Goal: Find contact information: Find contact information

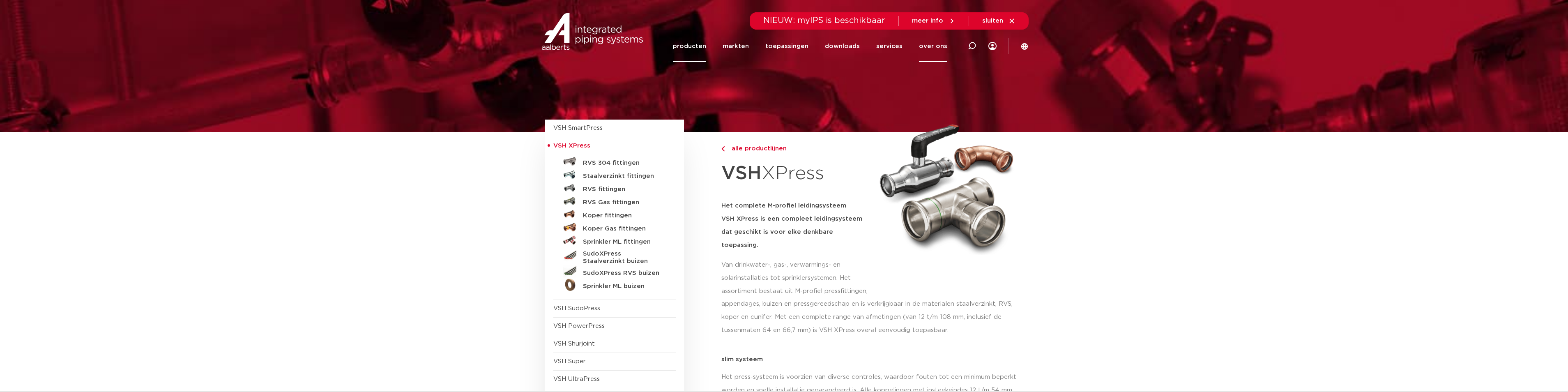
click at [933, 44] on link "over ons" at bounding box center [933, 46] width 29 height 32
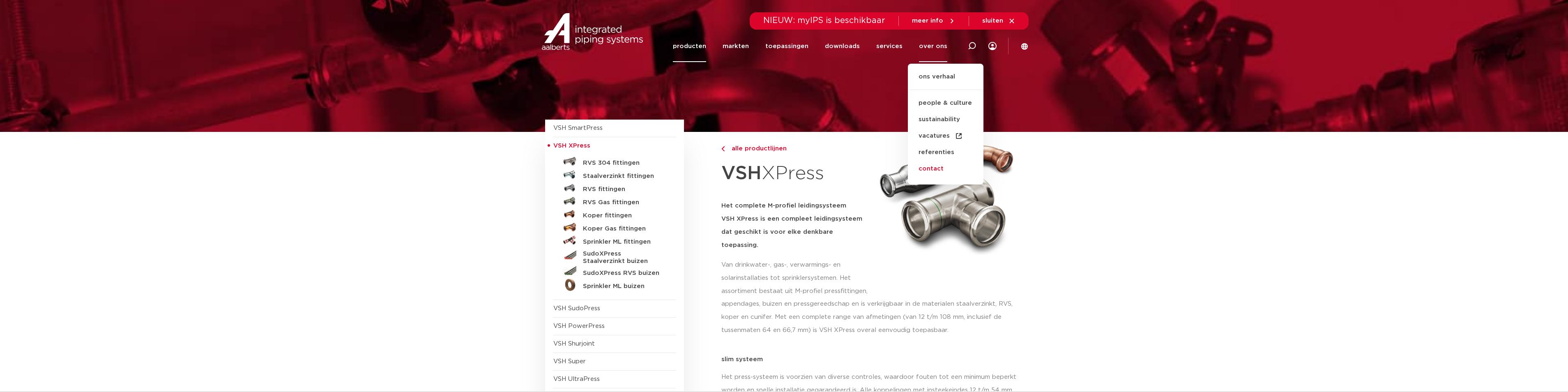
click at [936, 170] on link "contact" at bounding box center [945, 169] width 75 height 16
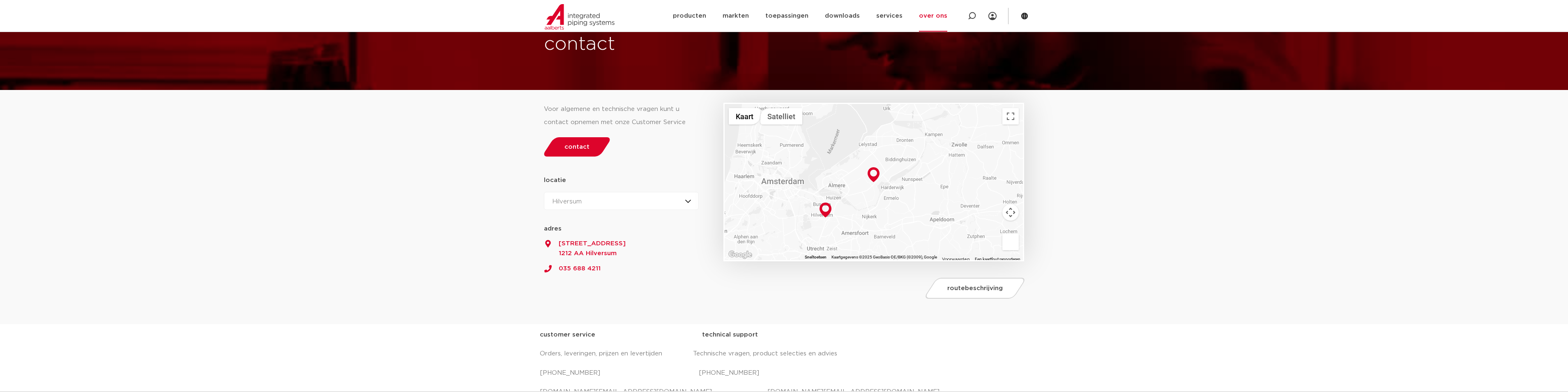
scroll to position [82, 0]
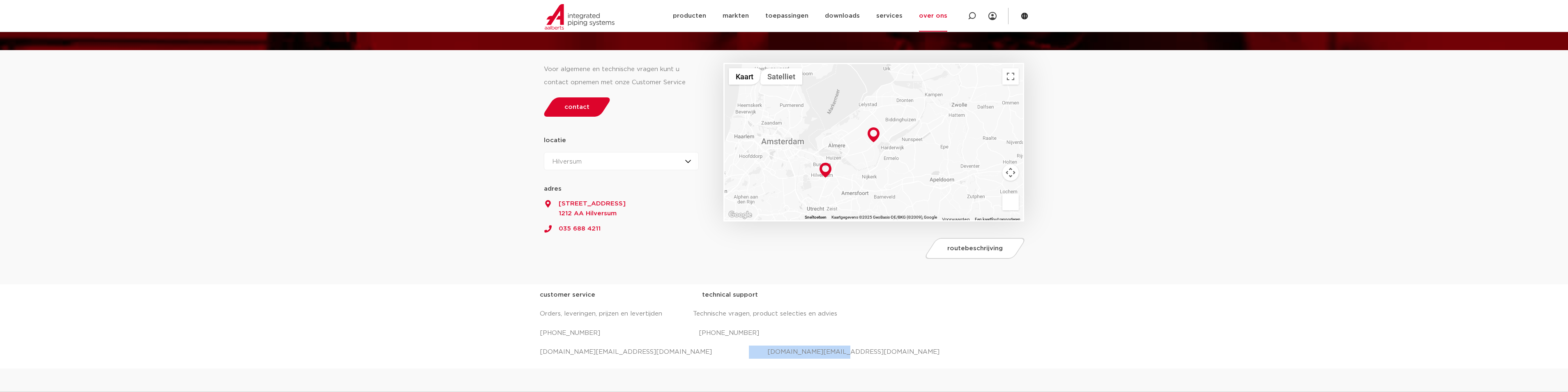
drag, startPoint x: 789, startPoint y: 352, endPoint x: 694, endPoint y: 357, distance: 95.1
click at [694, 357] on p "salessupport.nl@aalberts-ips.com projecten.nl@aalberts-ips.com" at bounding box center [784, 352] width 489 height 13
drag, startPoint x: 693, startPoint y: 357, endPoint x: 635, endPoint y: 365, distance: 58.5
click at [635, 365] on div "customer service technical support Orders, leveringen, prijzen en levertijden T…" at bounding box center [784, 326] width 489 height 84
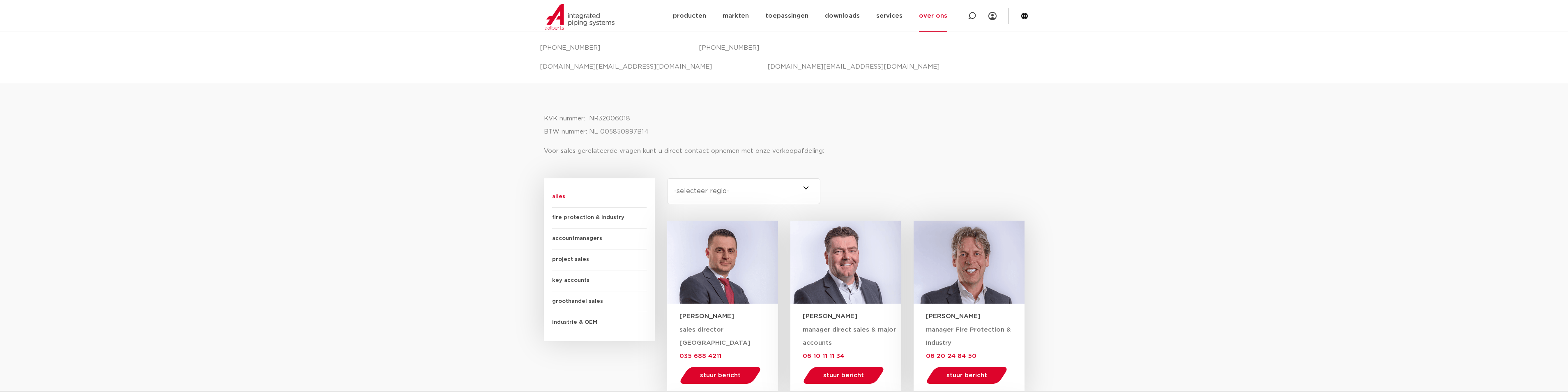
scroll to position [369, 0]
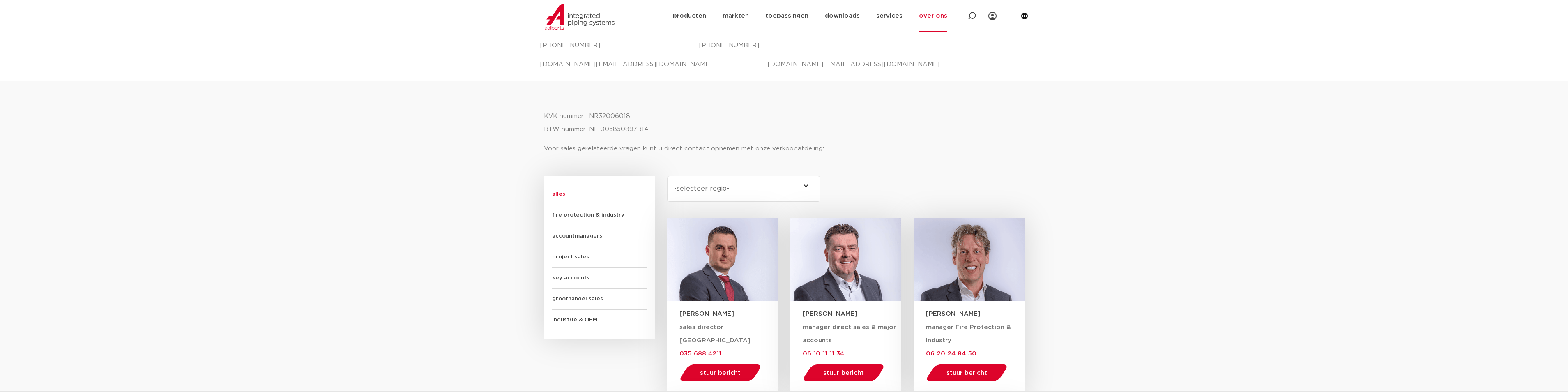
click at [810, 190] on select "-selecteer regio- Heel Nederland (6) Brabant (4) Gelderland (3) Drenthe (2) Fle…" at bounding box center [744, 189] width 153 height 26
select select "brabant"
click at [667, 176] on select "-selecteer regio- Heel Nederland (6) Brabant (4) Gelderland (3) Drenthe (2) Fle…" at bounding box center [744, 189] width 153 height 26
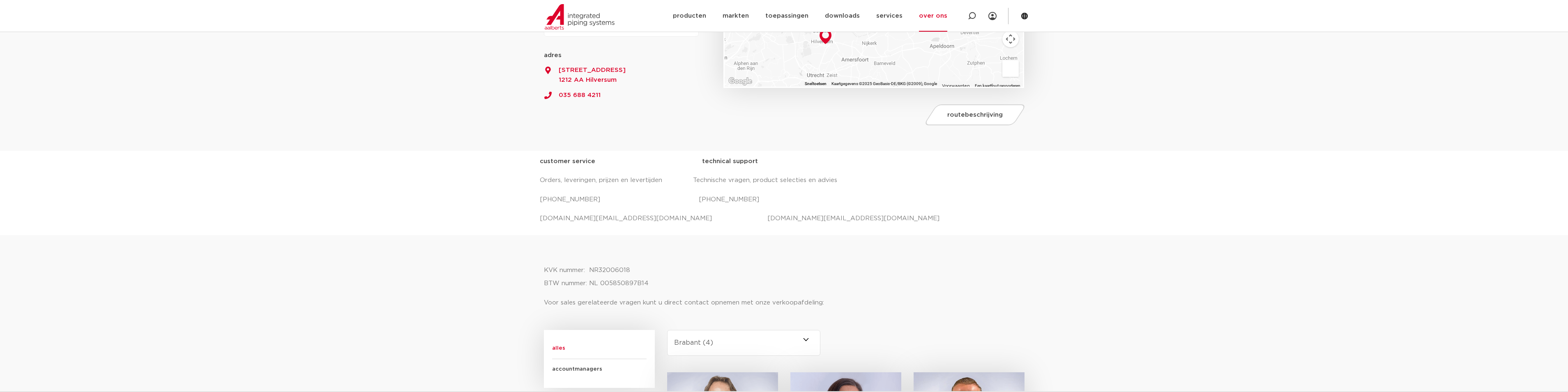
scroll to position [205, 0]
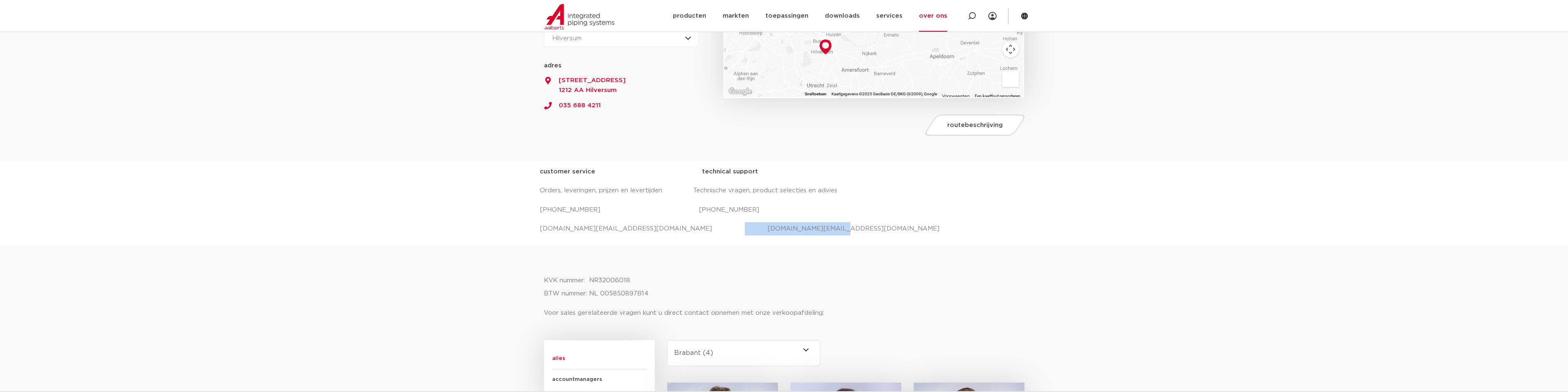
drag, startPoint x: 803, startPoint y: 223, endPoint x: 688, endPoint y: 229, distance: 115.2
click at [688, 229] on p "salessupport.nl@aalberts-ips.com projecten.nl@aalberts-ips.com" at bounding box center [784, 229] width 489 height 13
copy p "projecten.nl@aalberts-ips.com"
